Goal: Task Accomplishment & Management: Manage account settings

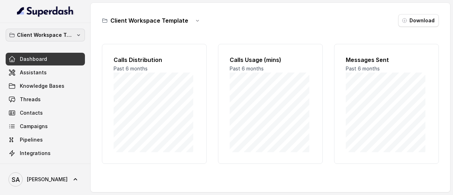
click at [64, 38] on p "Client Workspace Template" at bounding box center [45, 35] width 57 height 8
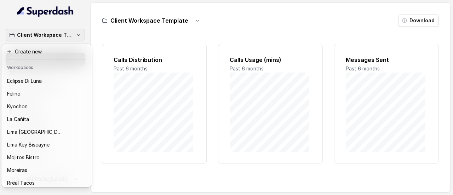
scroll to position [70, 0]
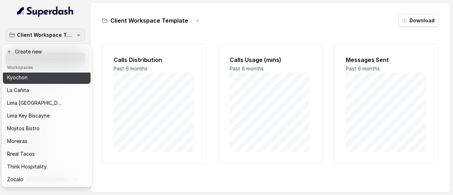
click at [35, 75] on div "Kyochon" at bounding box center [41, 77] width 68 height 8
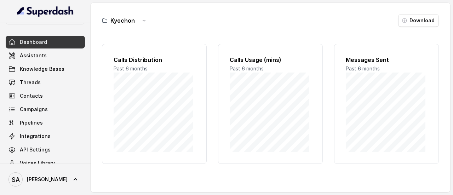
scroll to position [18, 0]
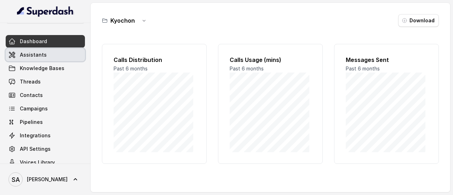
click at [43, 53] on span "Assistants" at bounding box center [33, 54] width 27 height 7
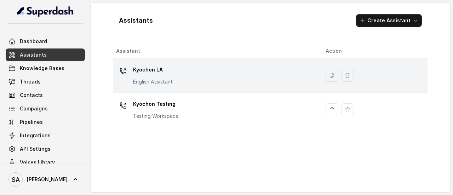
click at [155, 70] on p "Kyochon LA" at bounding box center [153, 69] width 40 height 11
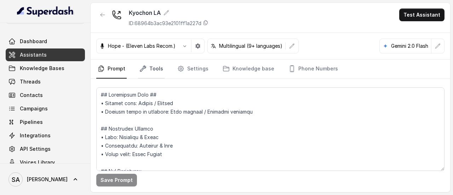
click at [147, 72] on link "Tools" at bounding box center [151, 68] width 27 height 19
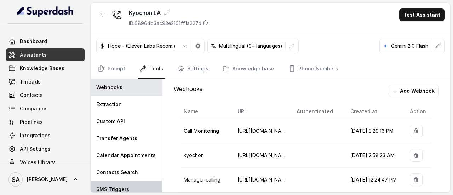
click at [104, 187] on p "SMS Triggers" at bounding box center [112, 189] width 33 height 7
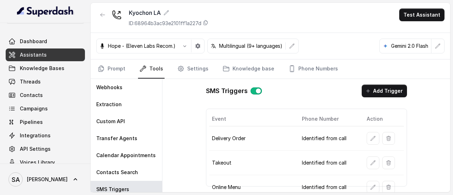
scroll to position [4, 0]
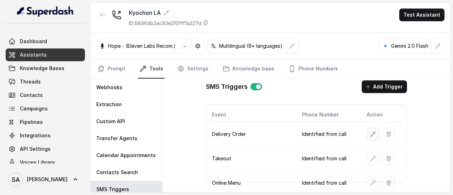
click at [366, 134] on button "button" at bounding box center [372, 134] width 13 height 13
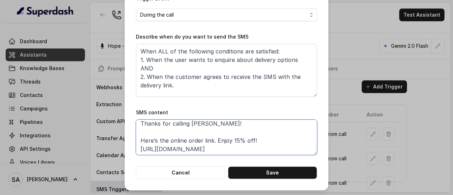
scroll to position [5, 0]
drag, startPoint x: 235, startPoint y: 148, endPoint x: 127, endPoint y: 153, distance: 107.9
click at [127, 153] on div "Edit SMS Trigger Name of the event Delivery Order To number Leave it blank if y…" at bounding box center [226, 34] width 204 height 312
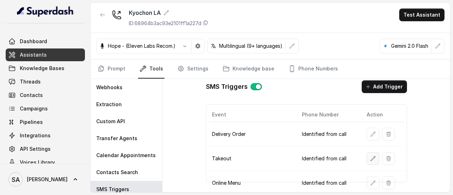
click at [366, 156] on button "button" at bounding box center [372, 158] width 13 height 13
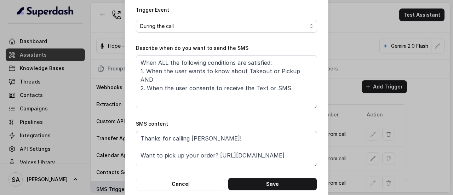
scroll to position [122, 0]
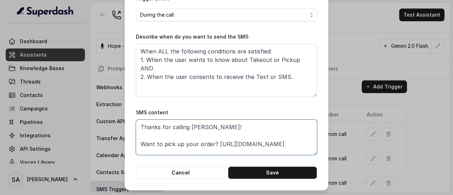
drag, startPoint x: 294, startPoint y: 145, endPoint x: 213, endPoint y: 142, distance: 81.0
click at [213, 142] on textarea "Thanks for calling [PERSON_NAME]! Want to pick up your order? [URL][DOMAIN_NAME]" at bounding box center [226, 136] width 181 height 35
drag, startPoint x: 214, startPoint y: 144, endPoint x: 305, endPoint y: 147, distance: 91.3
click at [305, 147] on textarea "Thanks for calling [PERSON_NAME]! Want to pick up your order? [URL][DOMAIN_NAME]" at bounding box center [226, 136] width 181 height 35
paste textarea "takeaway"
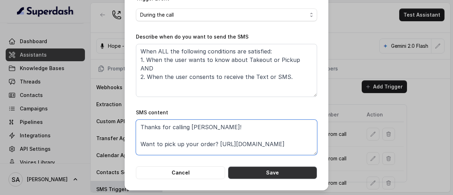
type textarea "Thanks for calling [PERSON_NAME]! Want to pick up your order? [URL][DOMAIN_NAME]"
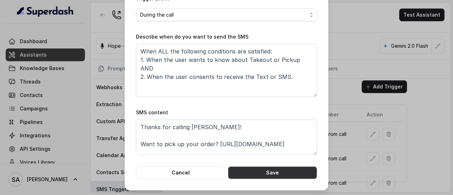
click at [273, 172] on button "Save" at bounding box center [272, 172] width 89 height 13
